Goal: Information Seeking & Learning: Learn about a topic

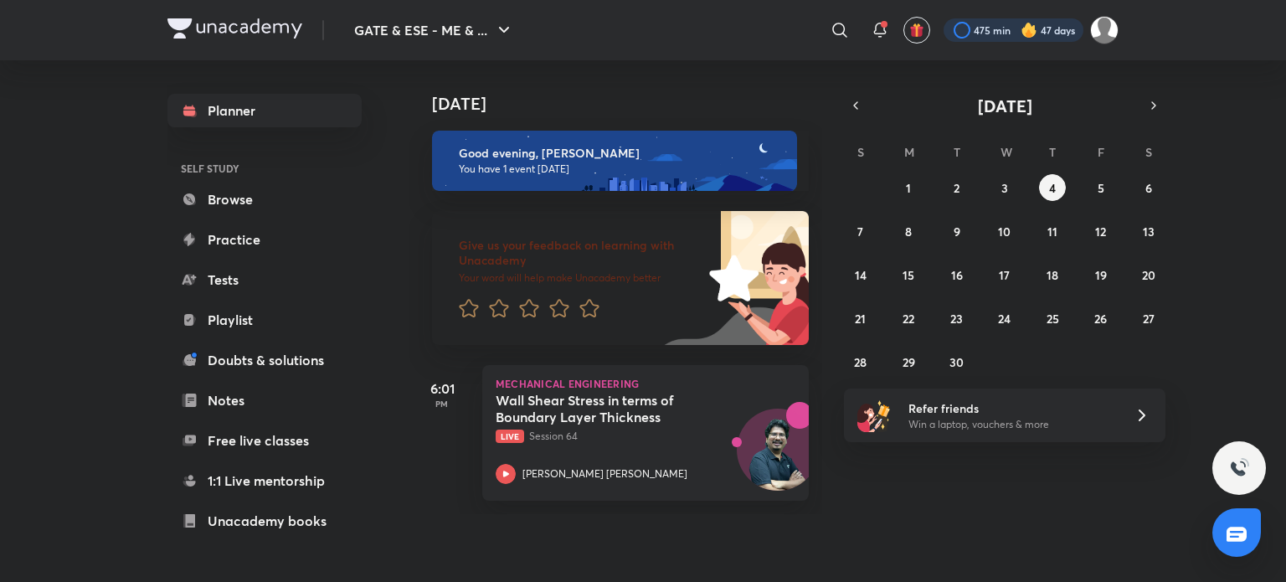
click at [981, 19] on div at bounding box center [1014, 29] width 140 height 23
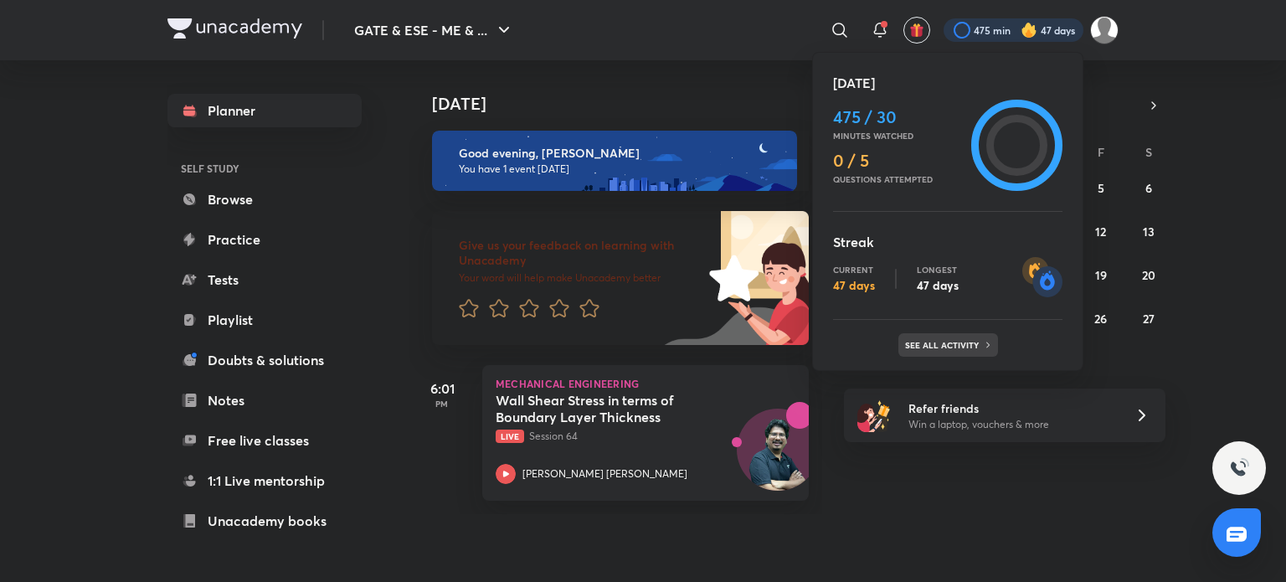
click at [968, 348] on p "See all activity" at bounding box center [944, 345] width 78 height 10
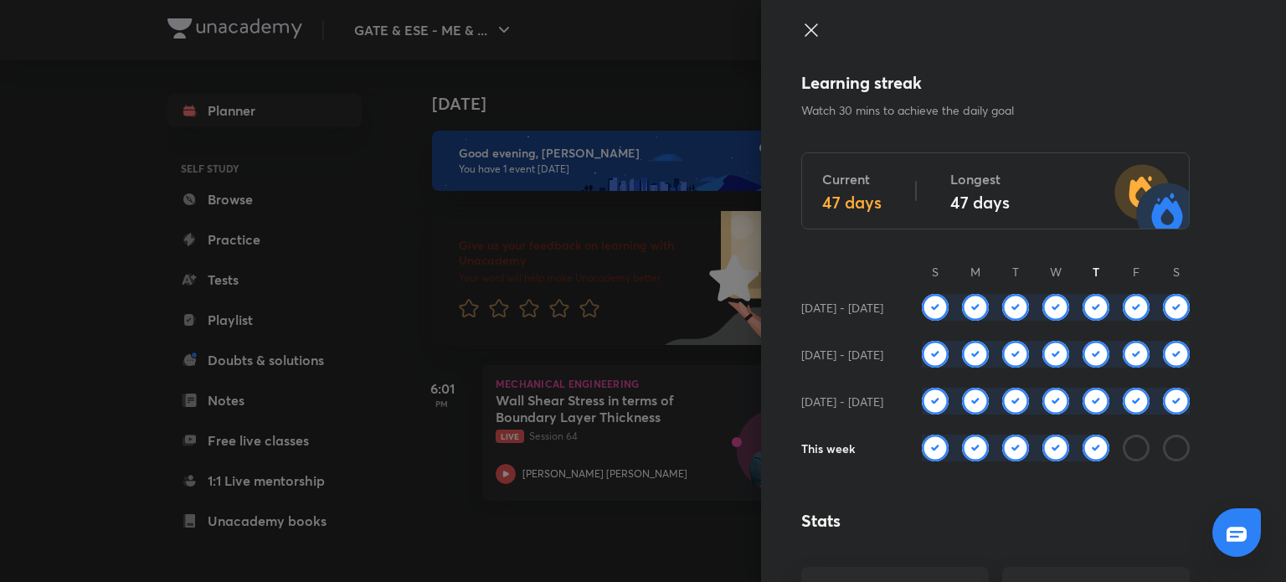
click at [801, 30] on icon at bounding box center [811, 30] width 20 height 20
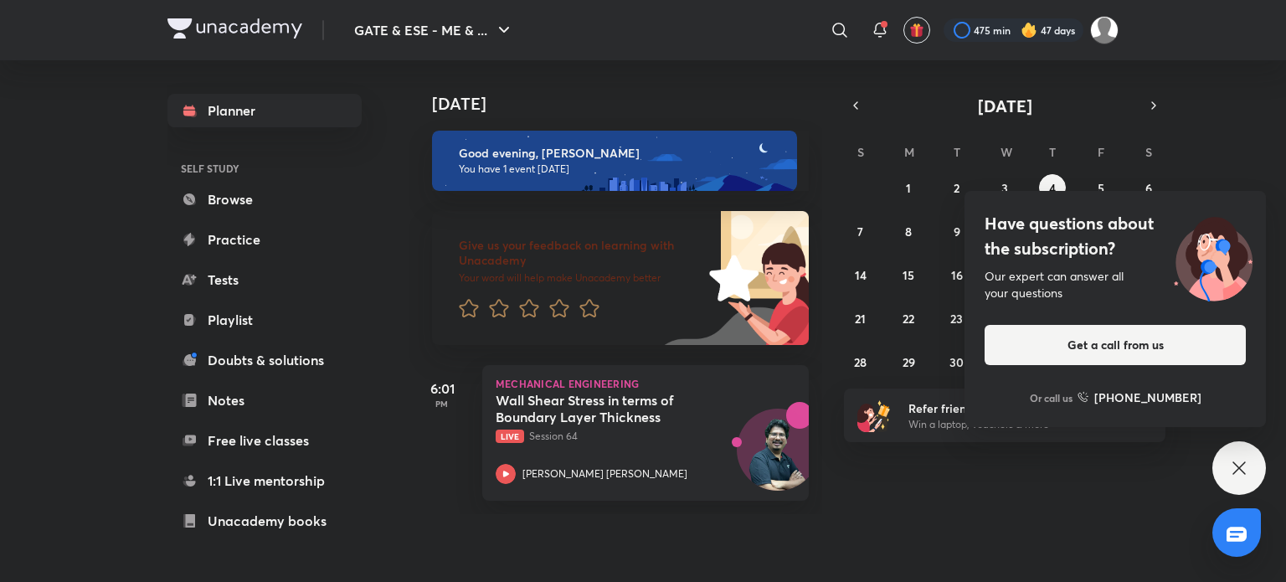
click at [855, 514] on div "Today Good evening, Abhay You have 1 event today Give us your feedback on learn…" at bounding box center [846, 287] width 874 height 454
click at [1244, 458] on icon at bounding box center [1239, 468] width 20 height 20
